Goal: Task Accomplishment & Management: Manage account settings

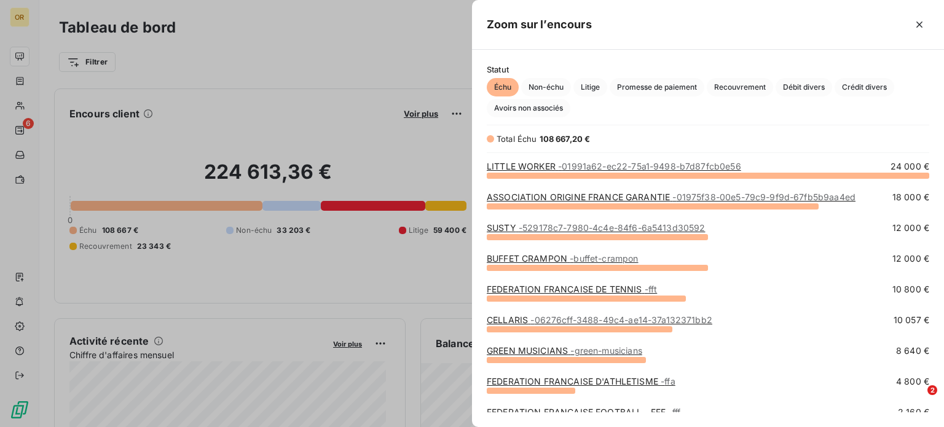
scroll to position [418, 462]
click at [573, 167] on span "- 01991a62-ec22-75a1-9498-b7d87fcb0e56" at bounding box center [649, 166] width 183 height 10
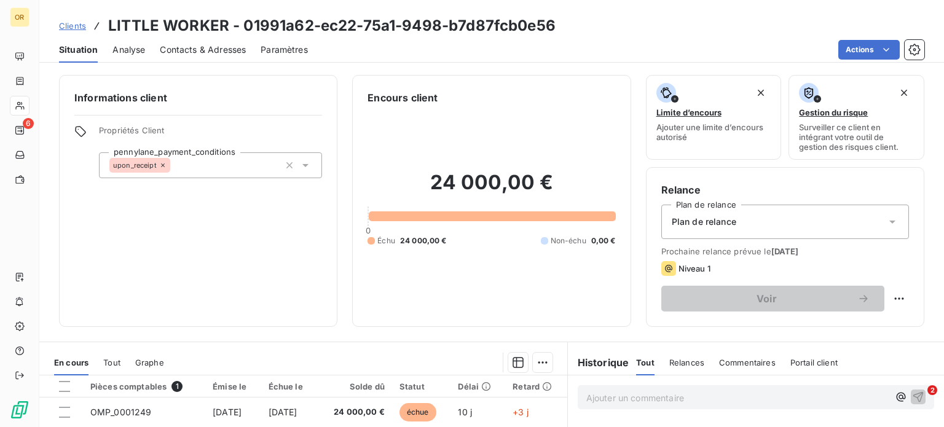
click at [215, 53] on span "Contacts & Adresses" at bounding box center [203, 50] width 86 height 12
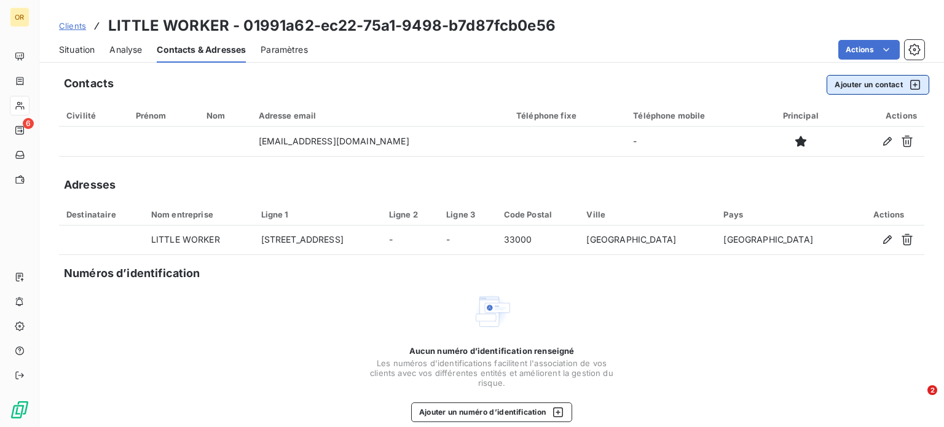
click at [879, 91] on button "Ajouter un contact" at bounding box center [878, 85] width 103 height 20
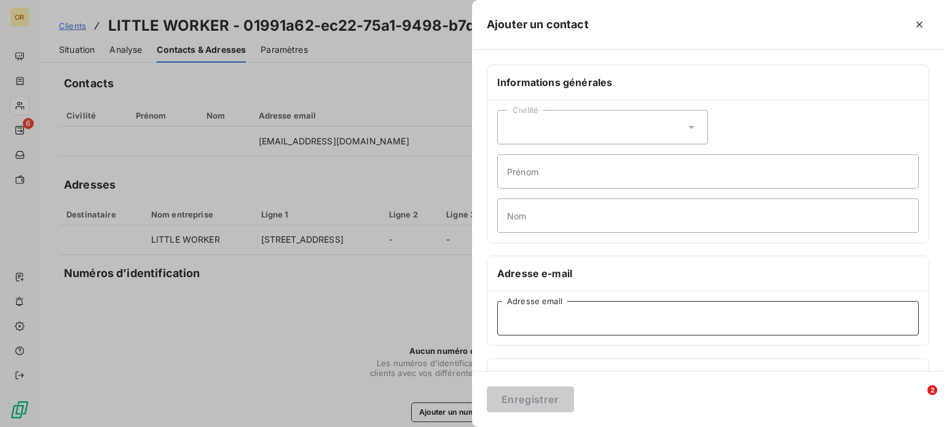
click at [577, 313] on input "Adresse email" at bounding box center [708, 318] width 422 height 34
paste input "[PERSON_NAME][EMAIL_ADDRESS][DOMAIN_NAME]"
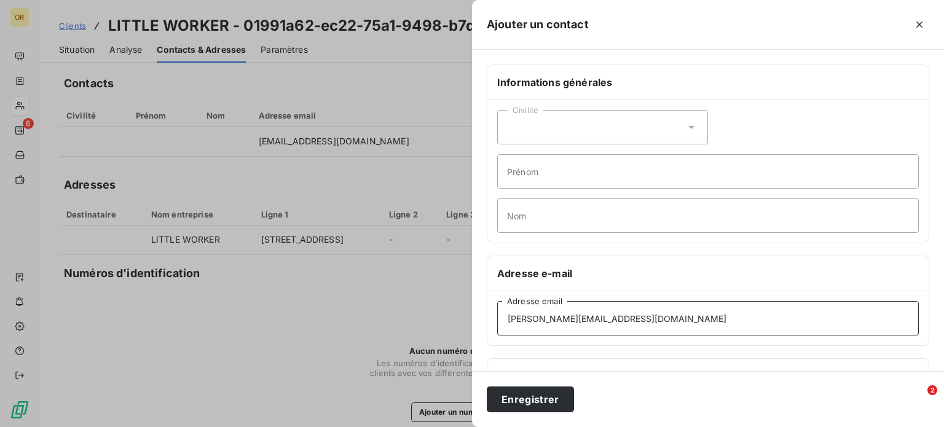
type input "[PERSON_NAME][EMAIL_ADDRESS][DOMAIN_NAME]"
click at [509, 414] on div "Enregistrer" at bounding box center [708, 399] width 472 height 56
click at [553, 398] on button "Enregistrer" at bounding box center [530, 400] width 87 height 26
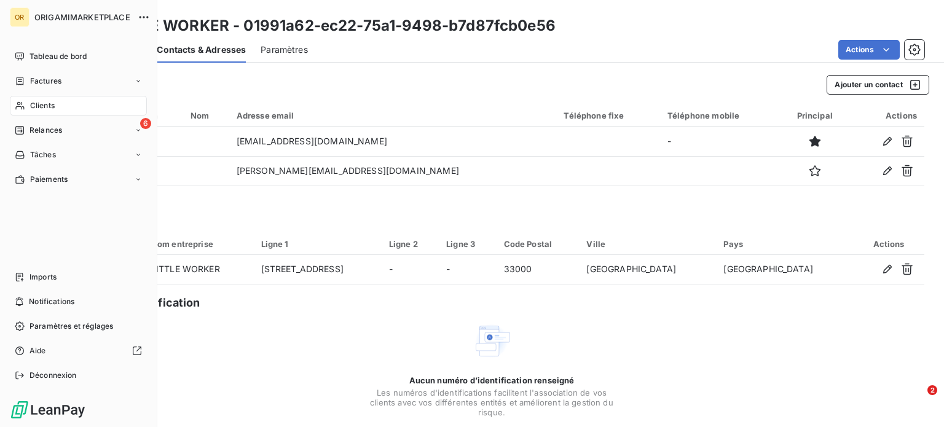
click at [71, 105] on div "Clients" at bounding box center [78, 106] width 137 height 20
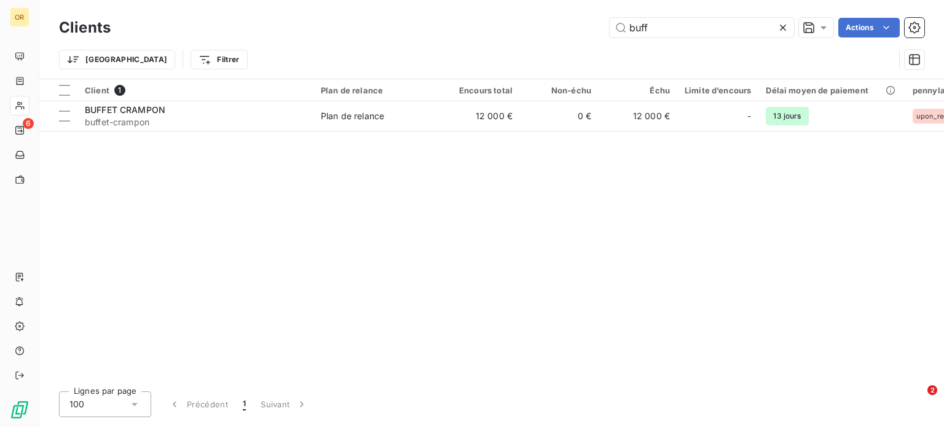
drag, startPoint x: 696, startPoint y: 22, endPoint x: 538, endPoint y: 25, distance: 158.1
click at [538, 25] on div "buff Actions" at bounding box center [524, 28] width 799 height 20
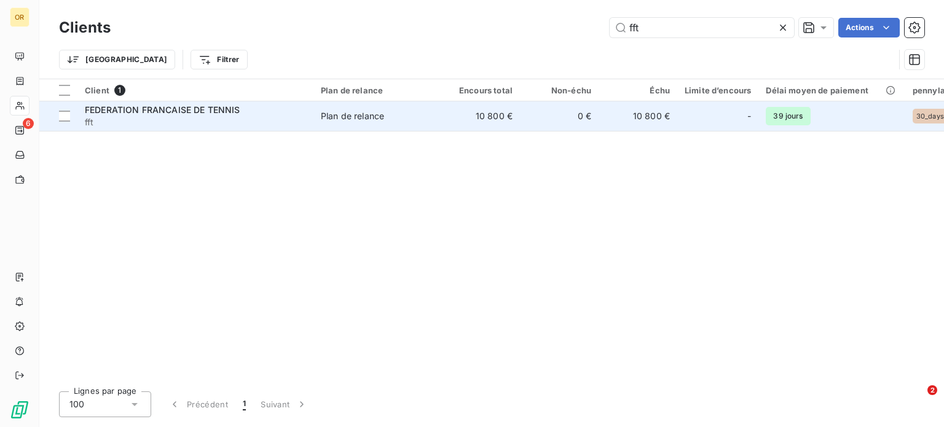
type input "fft"
click at [221, 110] on span "FEDERATION FRANCAISE DE TENNIS" at bounding box center [163, 110] width 156 height 10
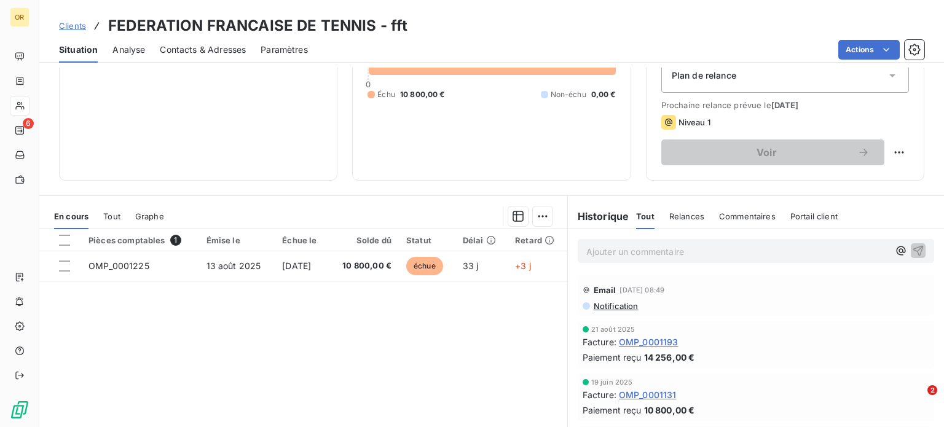
scroll to position [147, 0]
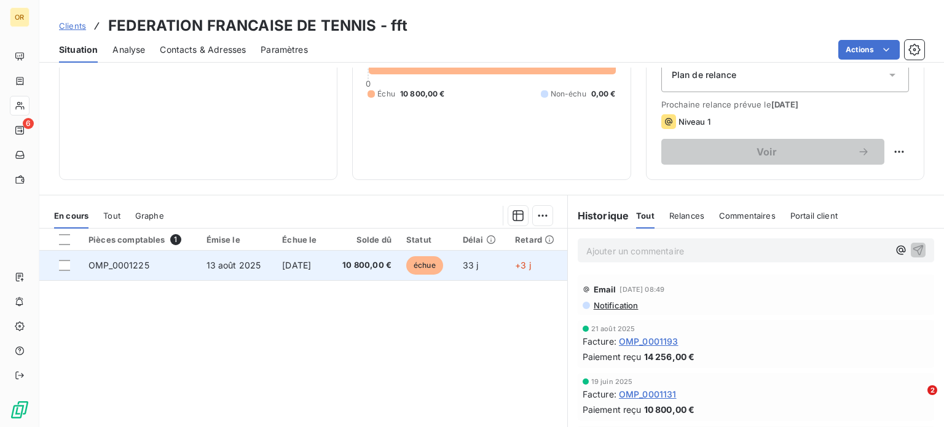
click at [311, 266] on span "[DATE]" at bounding box center [296, 265] width 29 height 10
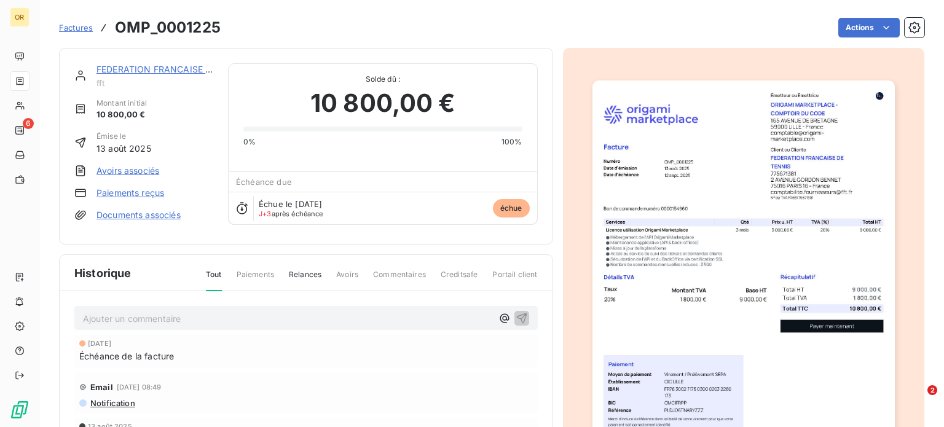
click at [179, 71] on link "FEDERATION FRANCAISE DE TENNIS" at bounding box center [175, 69] width 156 height 10
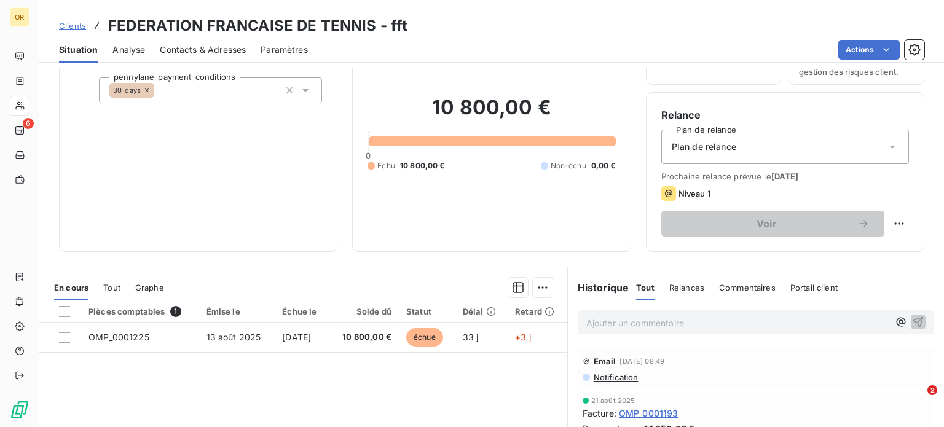
scroll to position [117, 0]
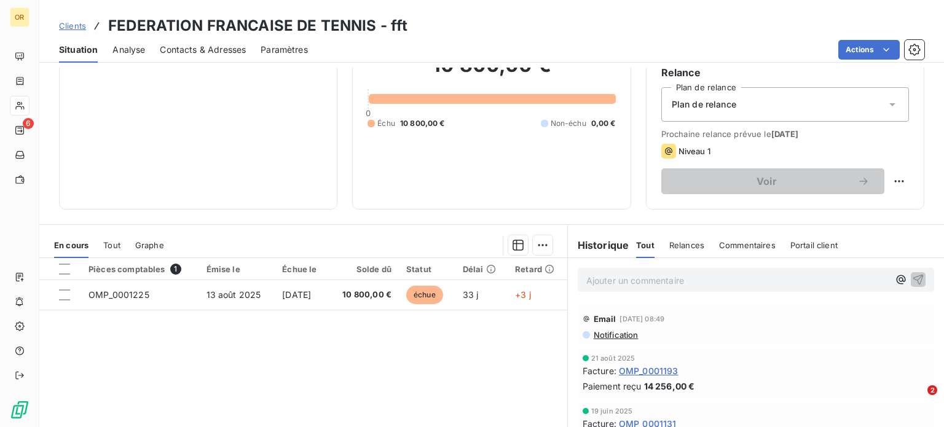
click at [113, 241] on span "Tout" at bounding box center [111, 245] width 17 height 10
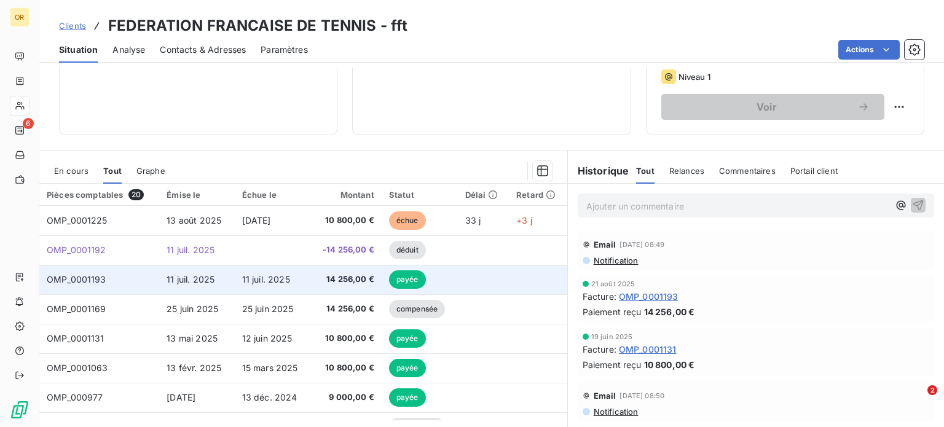
scroll to position [1, 0]
click at [242, 280] on span "11 juil. 2025" at bounding box center [266, 278] width 48 height 10
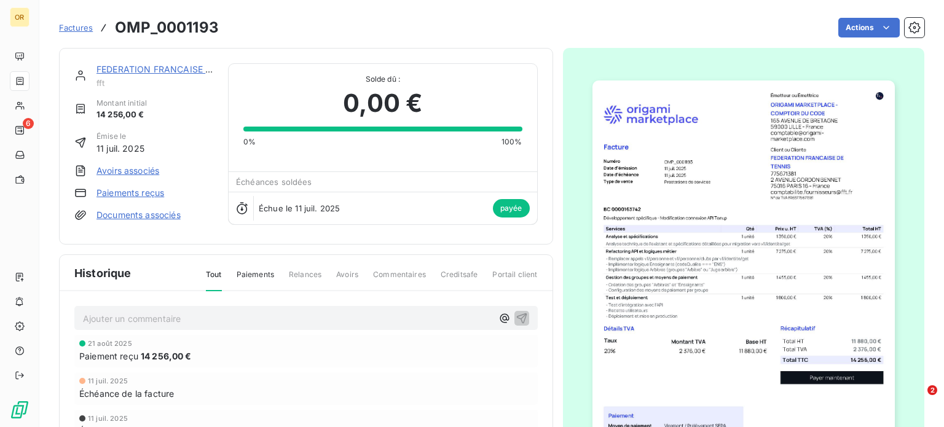
click at [176, 73] on link "FEDERATION FRANCAISE DE TENNIS" at bounding box center [175, 69] width 156 height 10
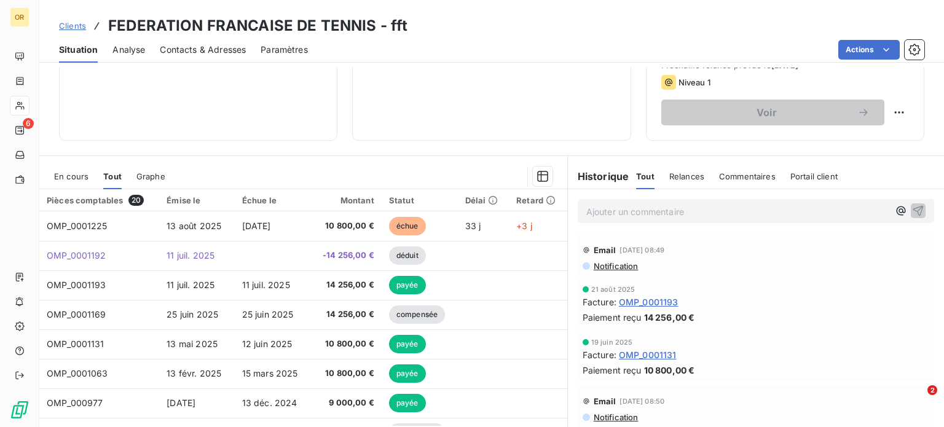
scroll to position [221, 0]
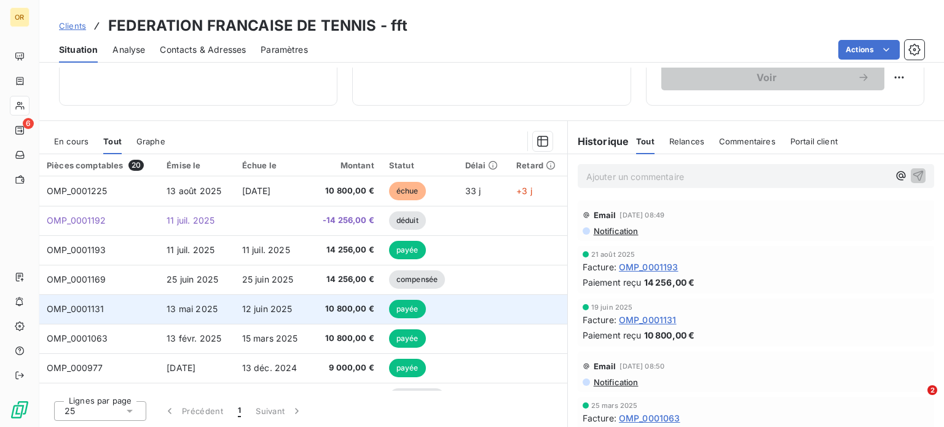
click at [261, 322] on td "12 juin 2025" at bounding box center [273, 310] width 76 height 30
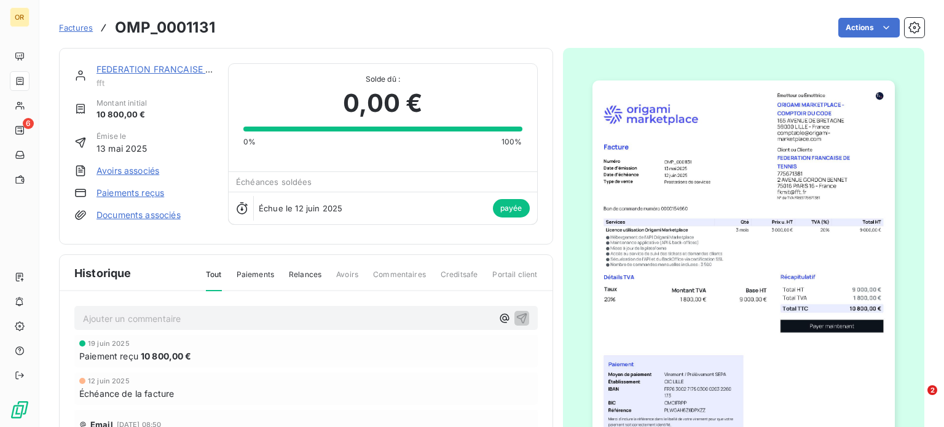
click at [147, 68] on link "FEDERATION FRANCAISE DE TENNIS" at bounding box center [175, 69] width 156 height 10
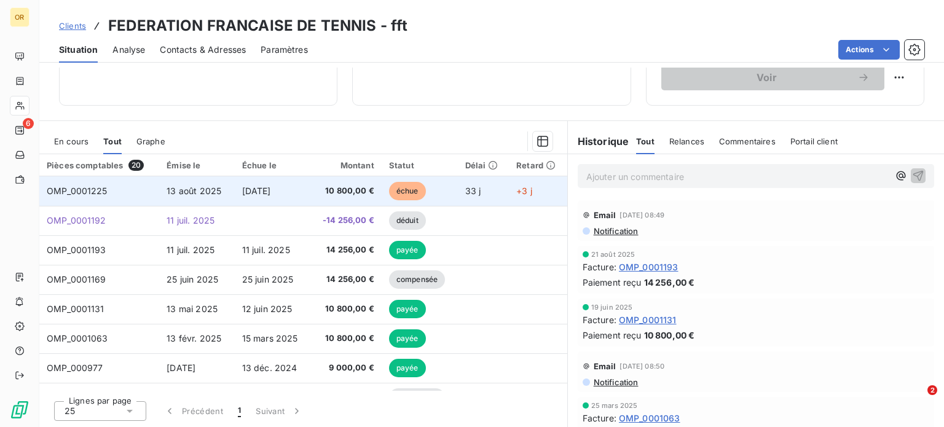
click at [116, 188] on td "OMP_0001225" at bounding box center [99, 191] width 120 height 30
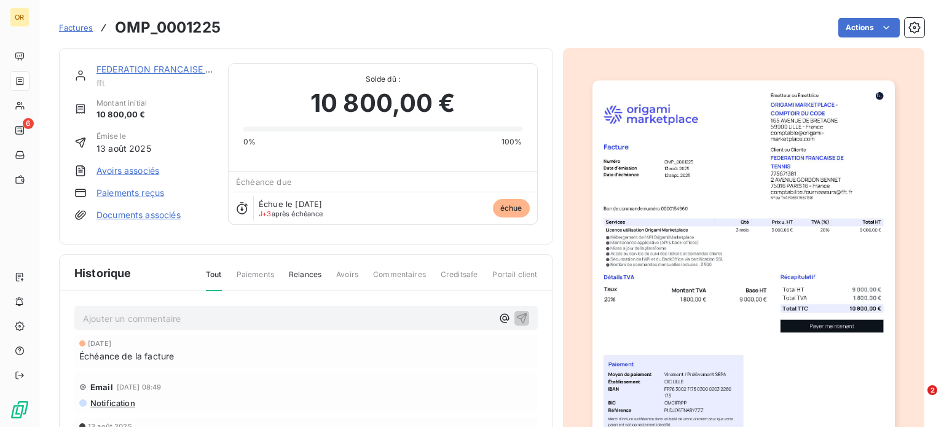
click at [193, 65] on link "FEDERATION FRANCAISE DE TENNIS" at bounding box center [175, 69] width 156 height 10
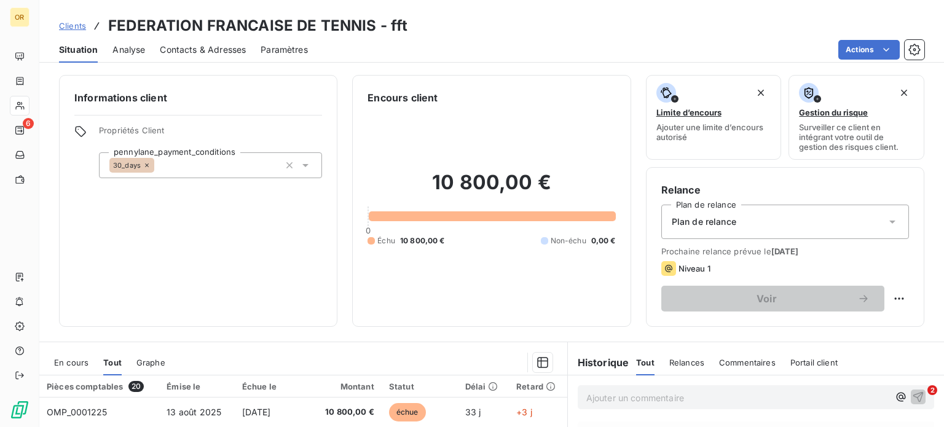
scroll to position [196, 0]
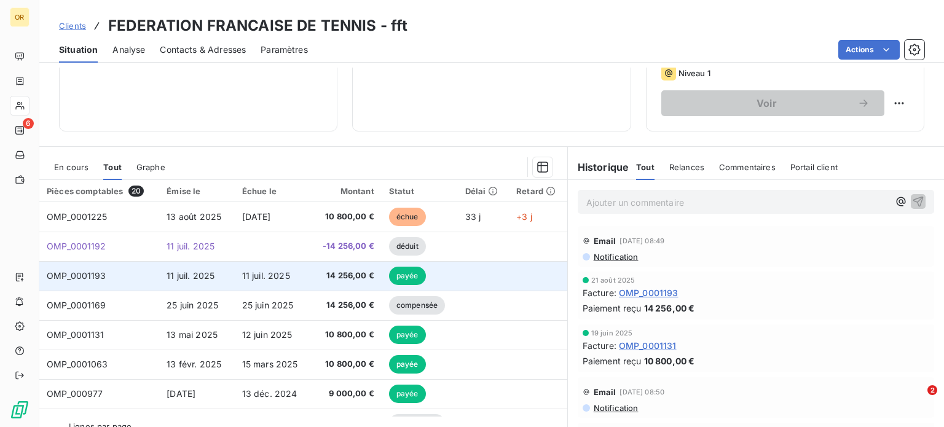
click at [265, 285] on td "11 juil. 2025" at bounding box center [273, 276] width 76 height 30
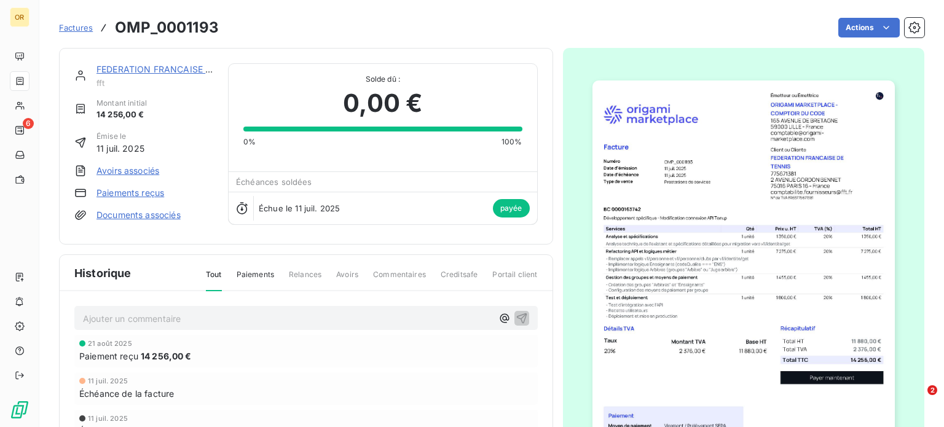
scroll to position [1, 0]
click at [149, 73] on link "FEDERATION FRANCAISE DE TENNIS" at bounding box center [175, 69] width 156 height 10
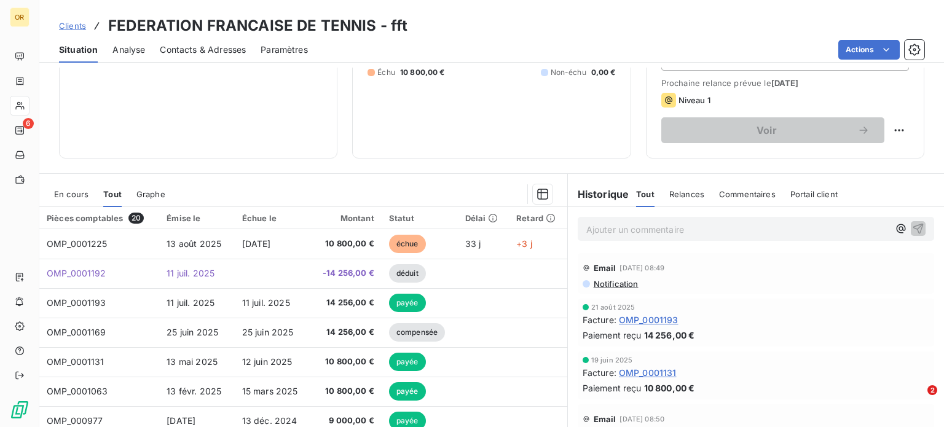
scroll to position [215, 0]
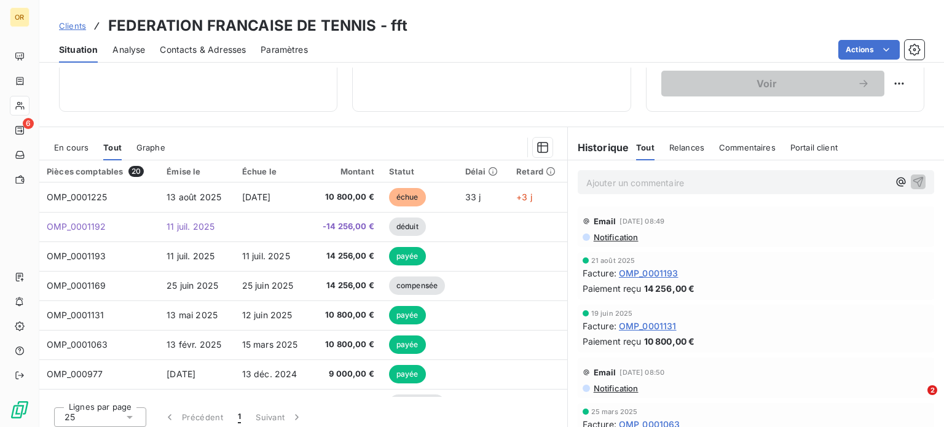
click at [637, 65] on div "Clients FEDERATION FRANCAISE DE TENNIS - fft Situation Analyse Contacts & Adres…" at bounding box center [491, 213] width 905 height 427
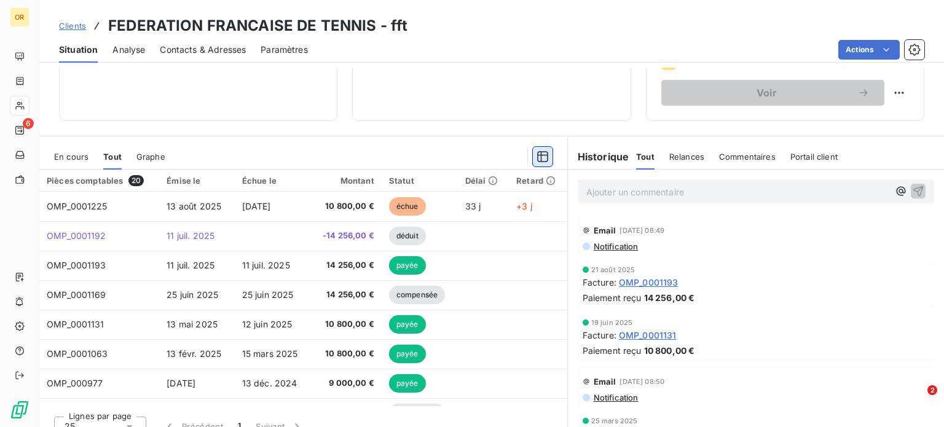
scroll to position [221, 0]
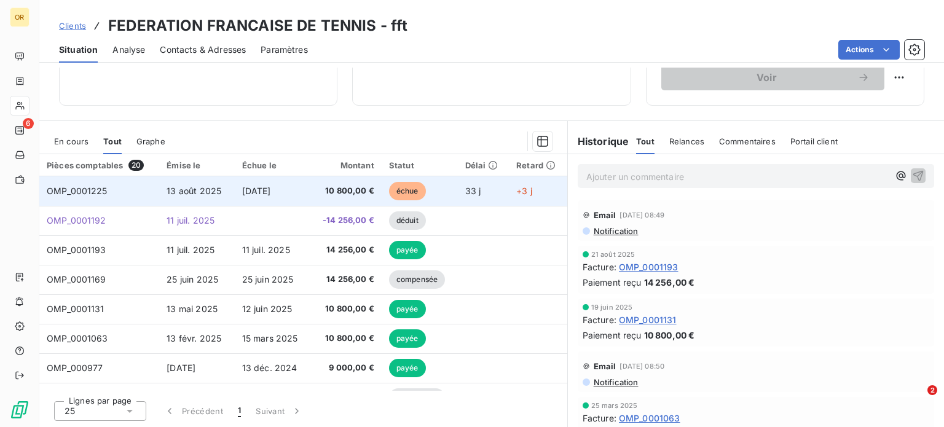
click at [176, 200] on td "13 août 2025" at bounding box center [196, 191] width 75 height 30
